Goal: Download file/media

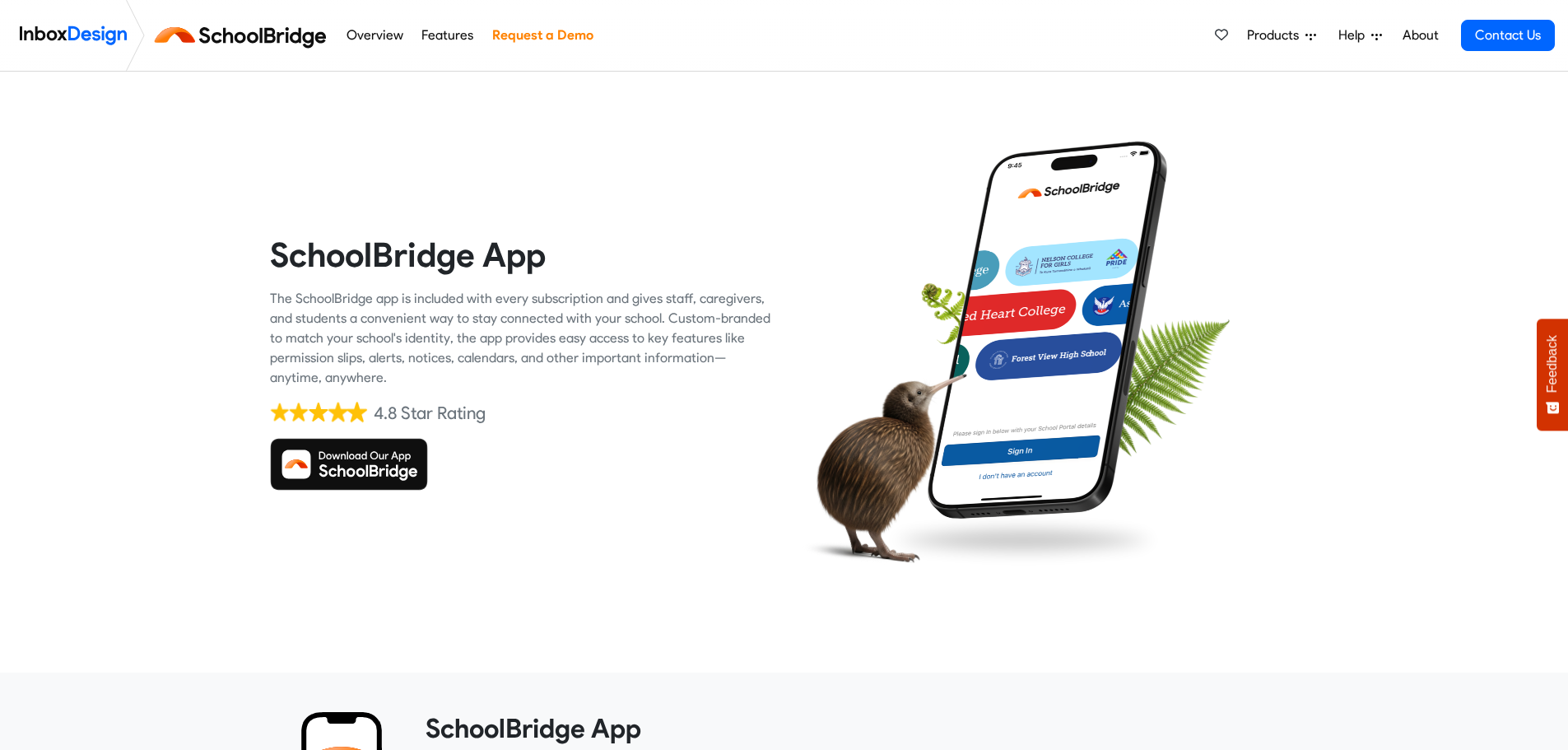
click at [356, 466] on img at bounding box center [349, 464] width 158 height 53
click at [359, 462] on img at bounding box center [349, 464] width 158 height 53
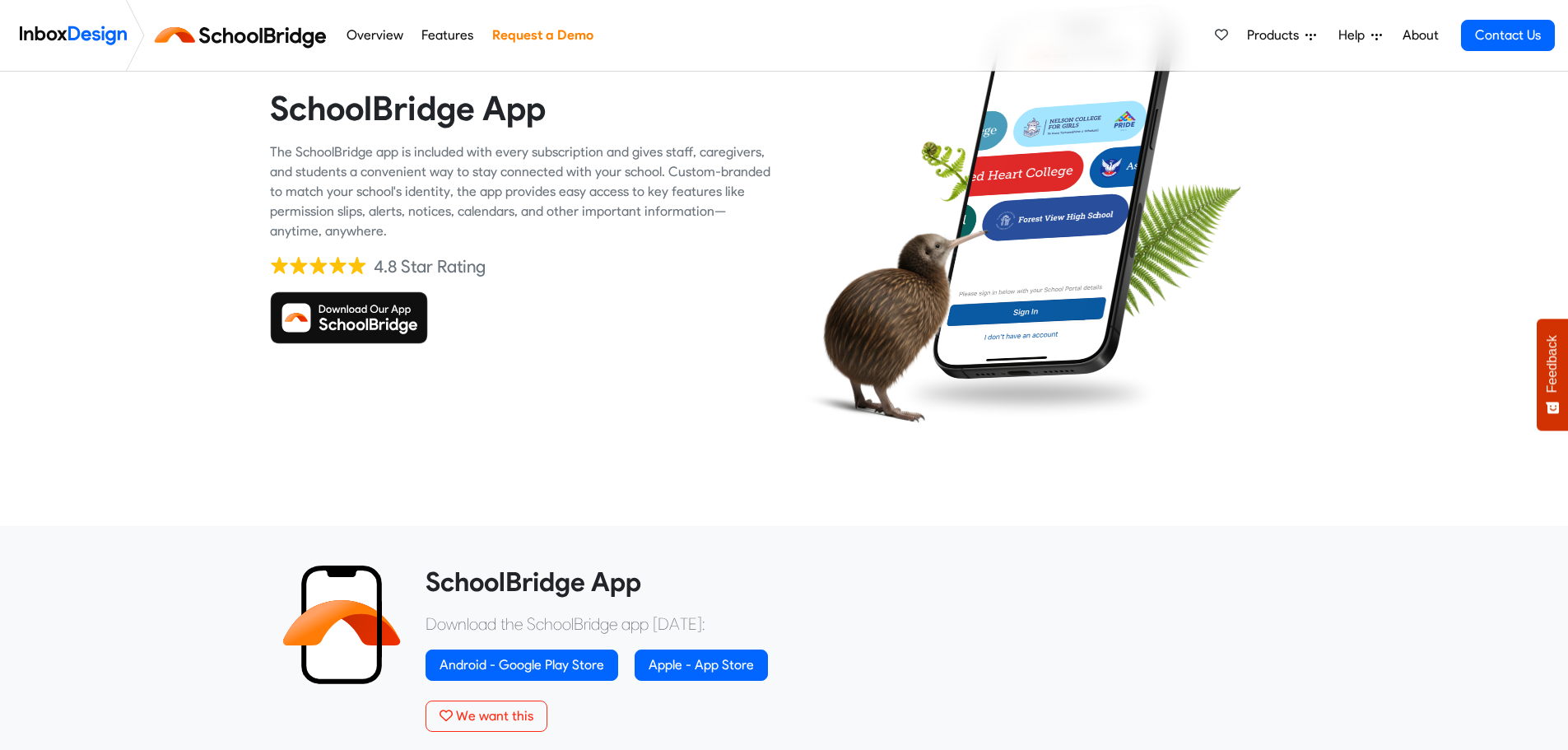
scroll to position [164, 0]
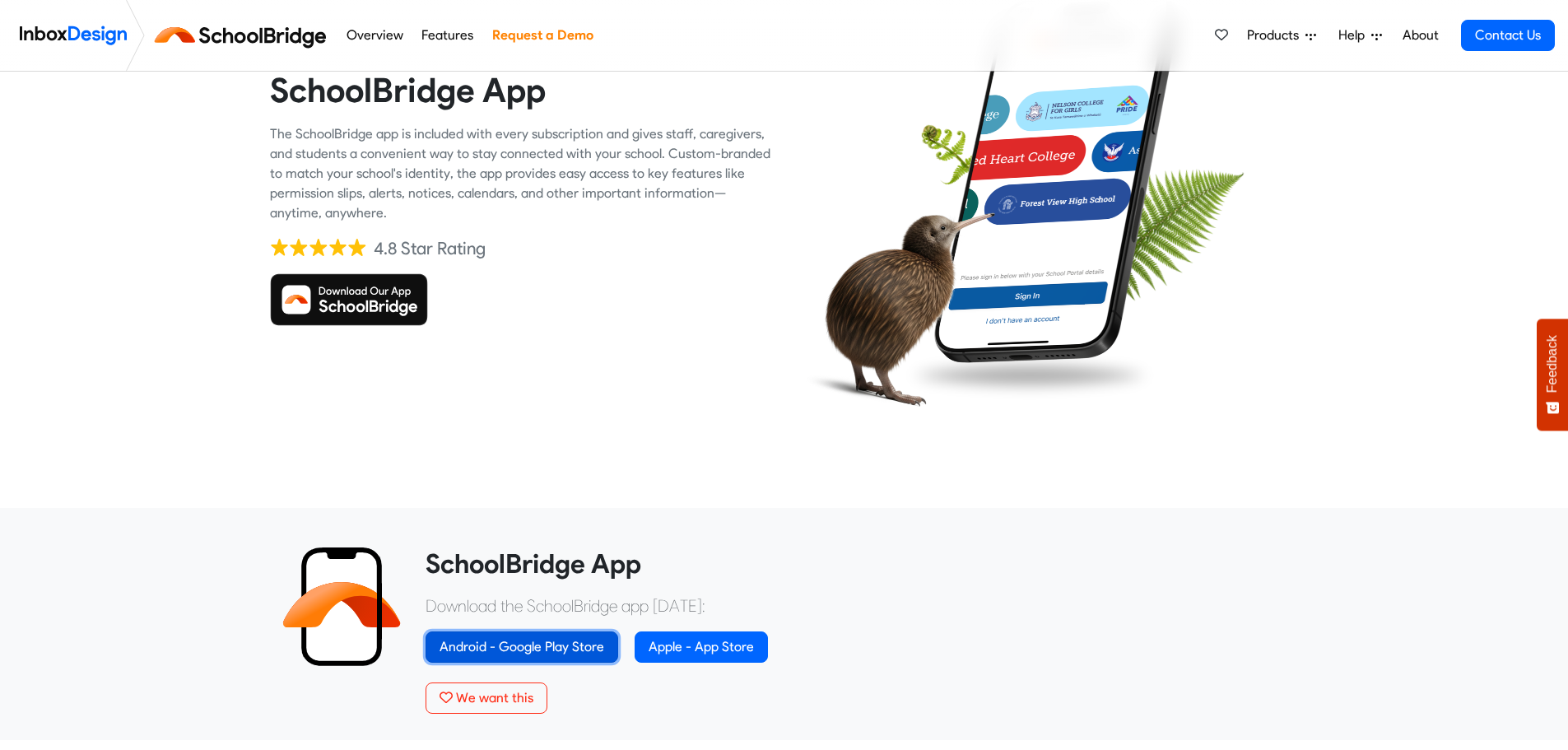
click at [519, 646] on link "Android - Google Play Store" at bounding box center [521, 647] width 192 height 31
